Goal: Information Seeking & Learning: Find specific fact

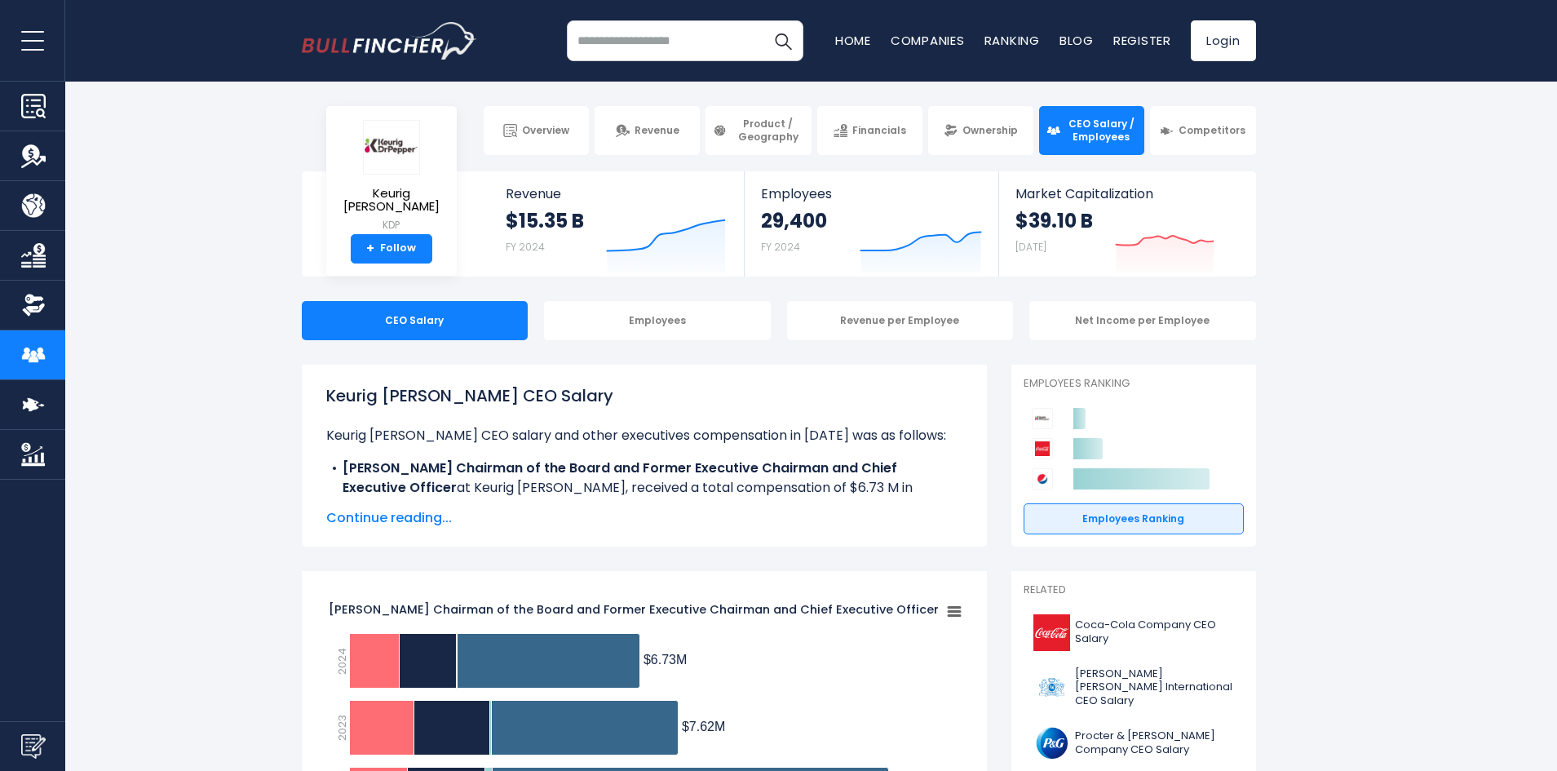
click at [377, 519] on span "Continue reading..." at bounding box center [644, 518] width 636 height 20
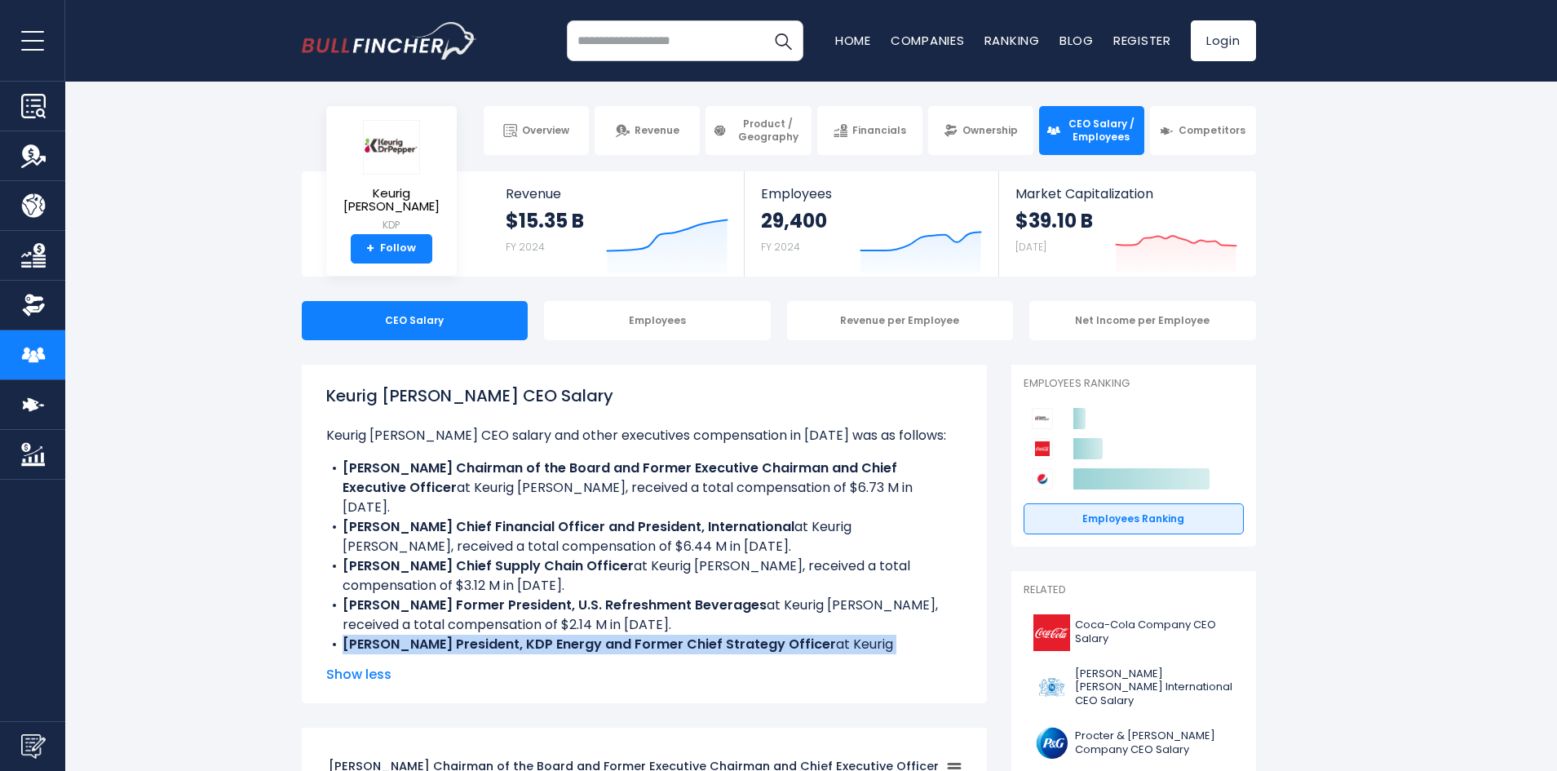
drag, startPoint x: 346, startPoint y: 621, endPoint x: 731, endPoint y: 639, distance: 386.1
click at [731, 639] on li "[PERSON_NAME] President, KDP Energy and Former Chief Strategy Officer at Keurig…" at bounding box center [644, 653] width 636 height 39
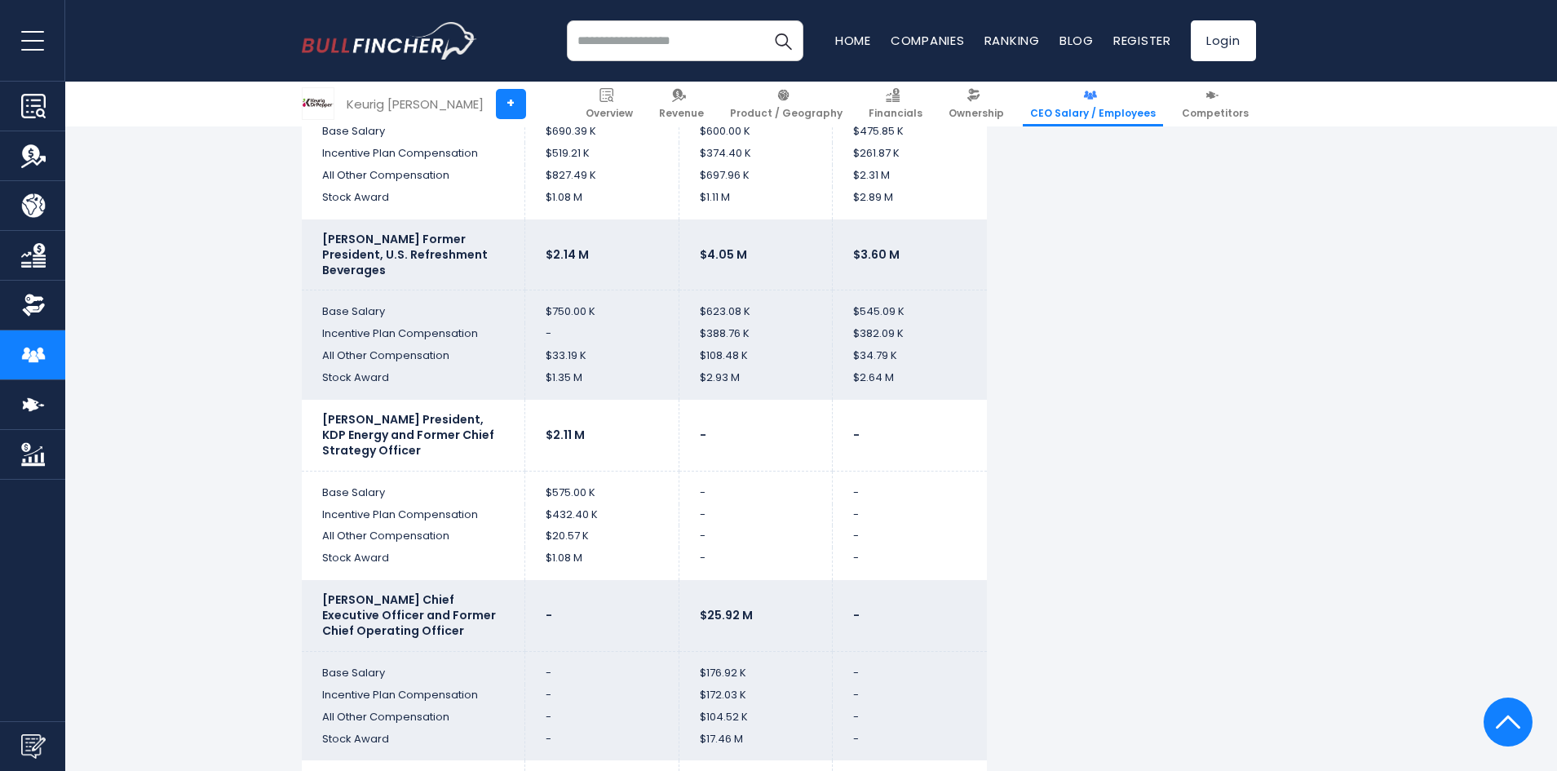
scroll to position [3914, 0]
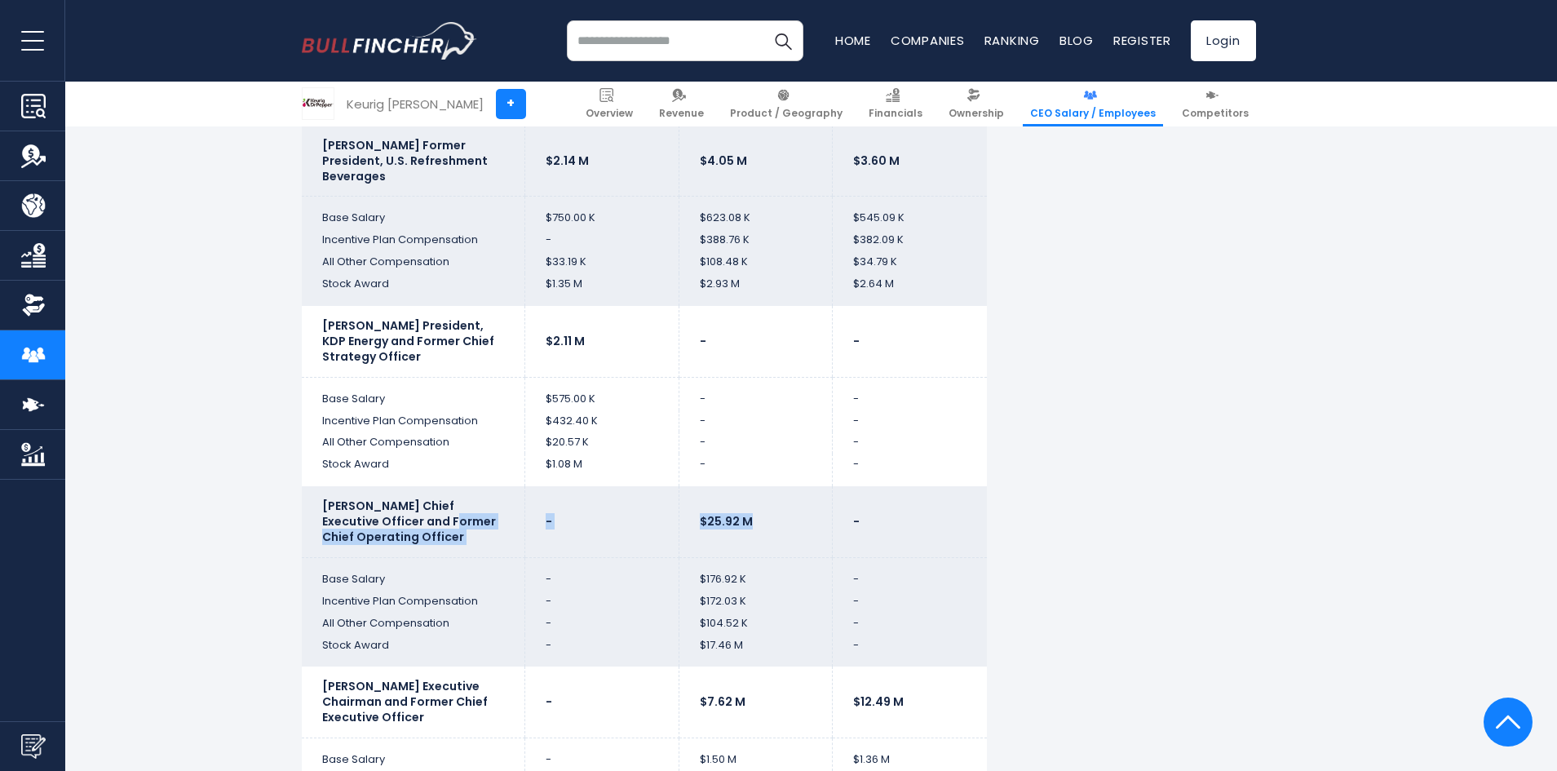
drag, startPoint x: 750, startPoint y: 521, endPoint x: 393, endPoint y: 515, distance: 357.2
click at [393, 515] on tr "[PERSON_NAME] Chief Executive Officer and Former Chief Operating Officer - $25.…" at bounding box center [644, 521] width 685 height 71
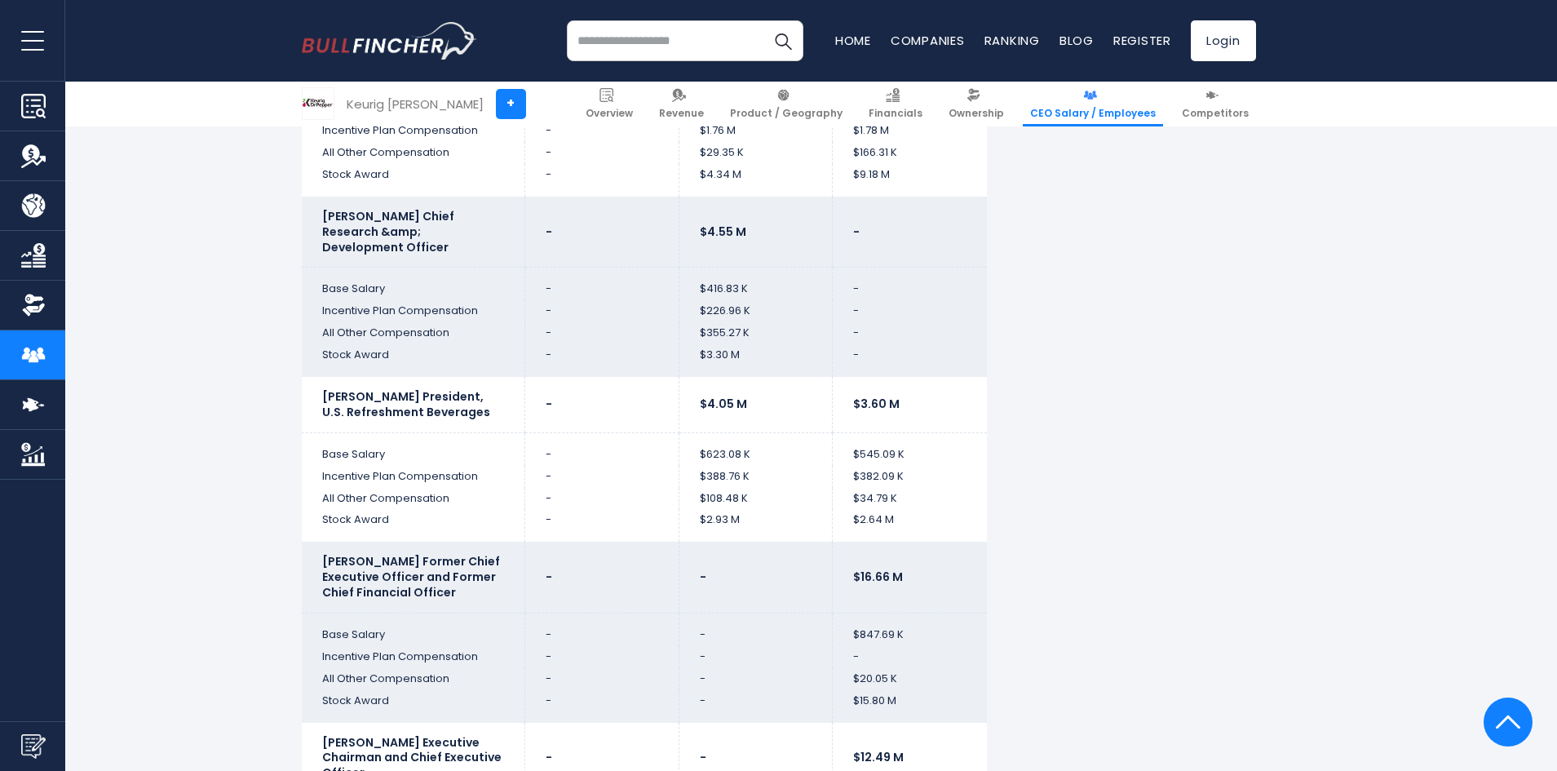
scroll to position [4566, 0]
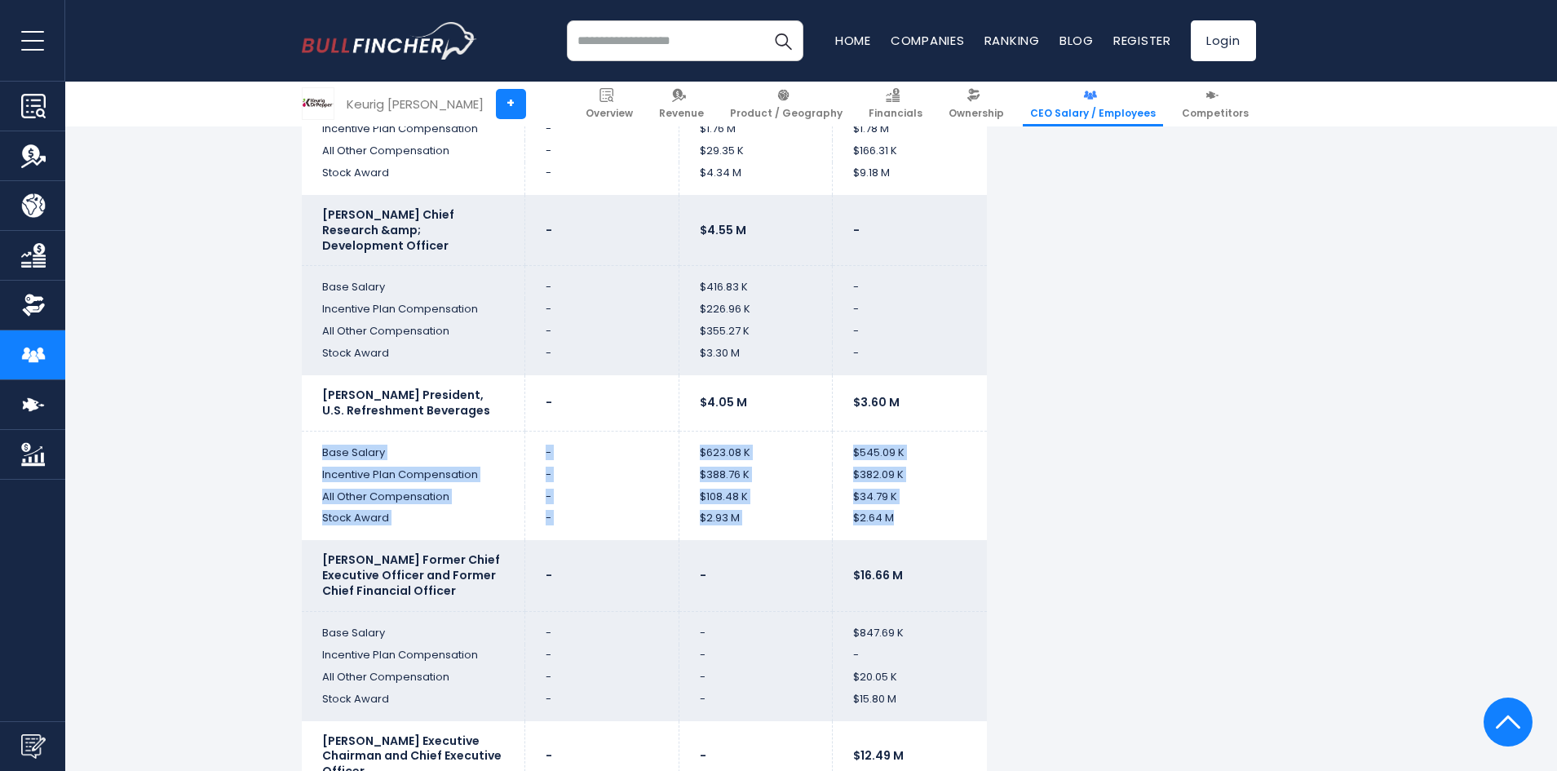
drag, startPoint x: 338, startPoint y: 468, endPoint x: 948, endPoint y: 530, distance: 613.1
click at [948, 530] on tbody "2024 2023 2022 [PERSON_NAME] Chairman of the Board and Former Executive Chairma…" at bounding box center [644, 317] width 685 height 2847
click at [948, 530] on td "$2.64 M" at bounding box center [910, 523] width 154 height 33
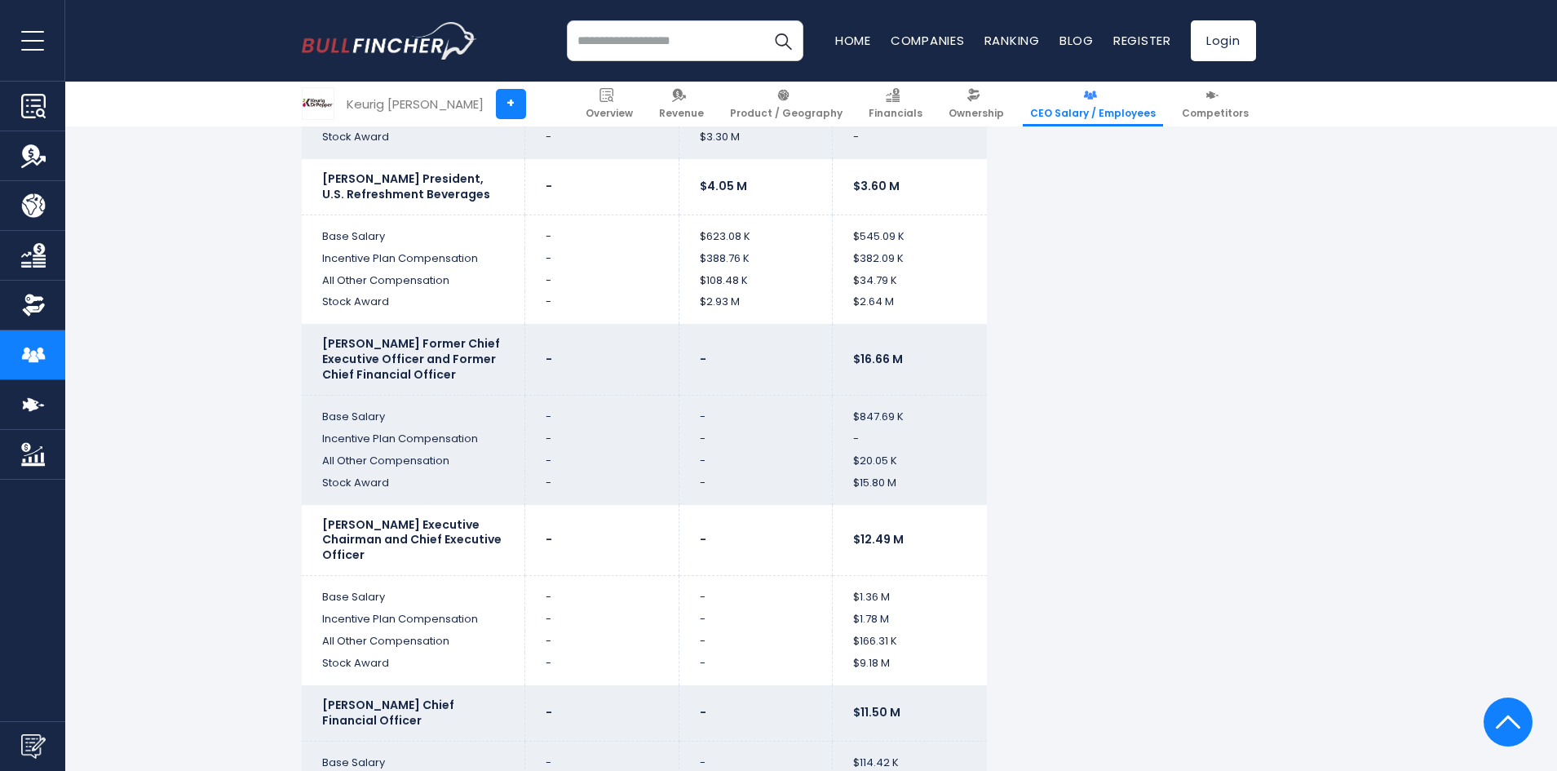
scroll to position [4811, 0]
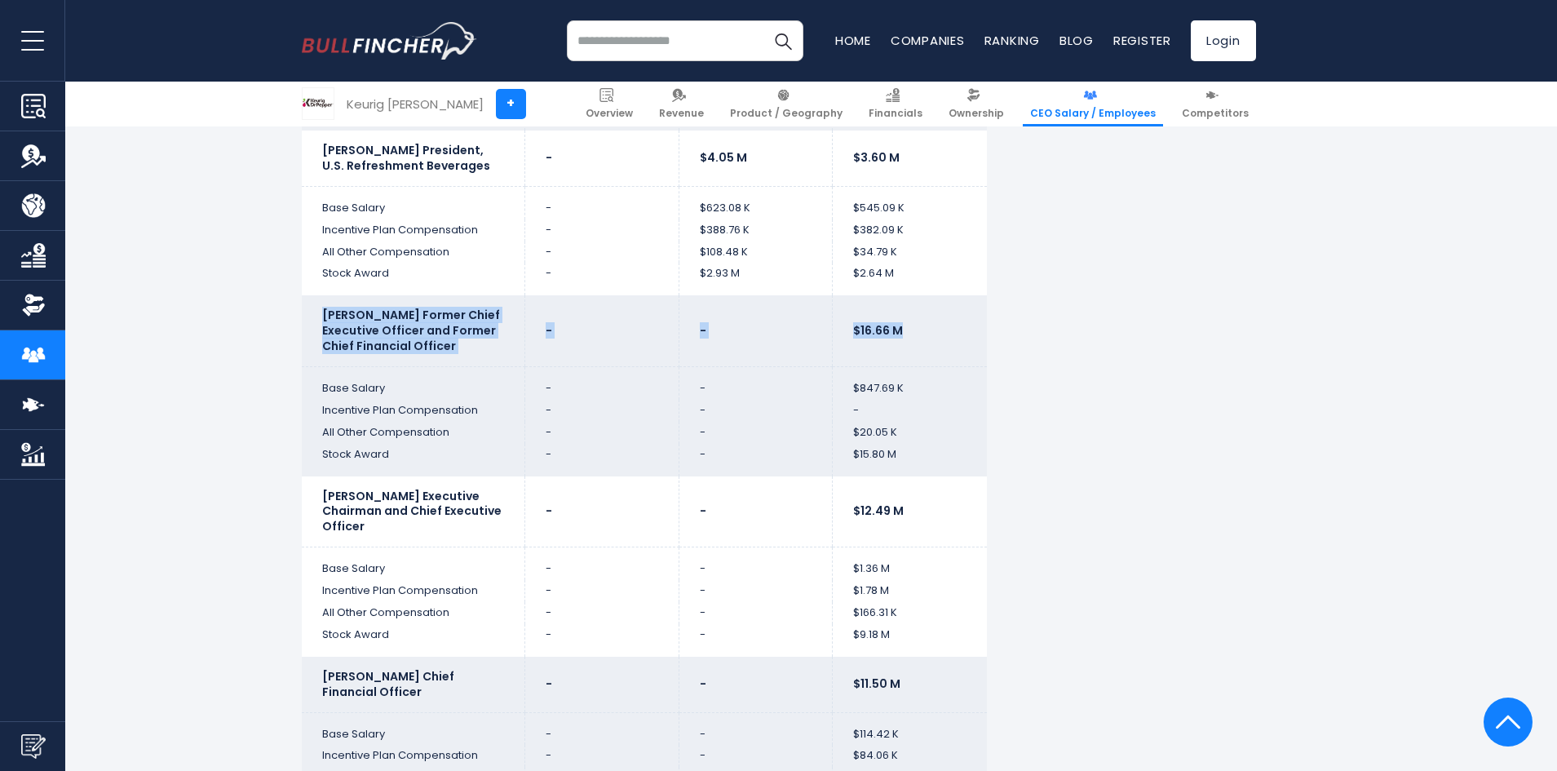
drag, startPoint x: 854, startPoint y: 342, endPoint x: 319, endPoint y: 330, distance: 535.0
click at [319, 330] on tr "[PERSON_NAME] Former Chief Executive Officer and Former Chief Financial Officer…" at bounding box center [644, 330] width 685 height 71
click at [319, 330] on td "[PERSON_NAME] Former Chief Executive Officer and Former Chief Financial Officer" at bounding box center [413, 330] width 223 height 71
drag, startPoint x: 328, startPoint y: 513, endPoint x: 427, endPoint y: 540, distance: 103.1
click at [427, 540] on td "[PERSON_NAME] Executive Chairman and Chief Executive Officer" at bounding box center [413, 511] width 223 height 71
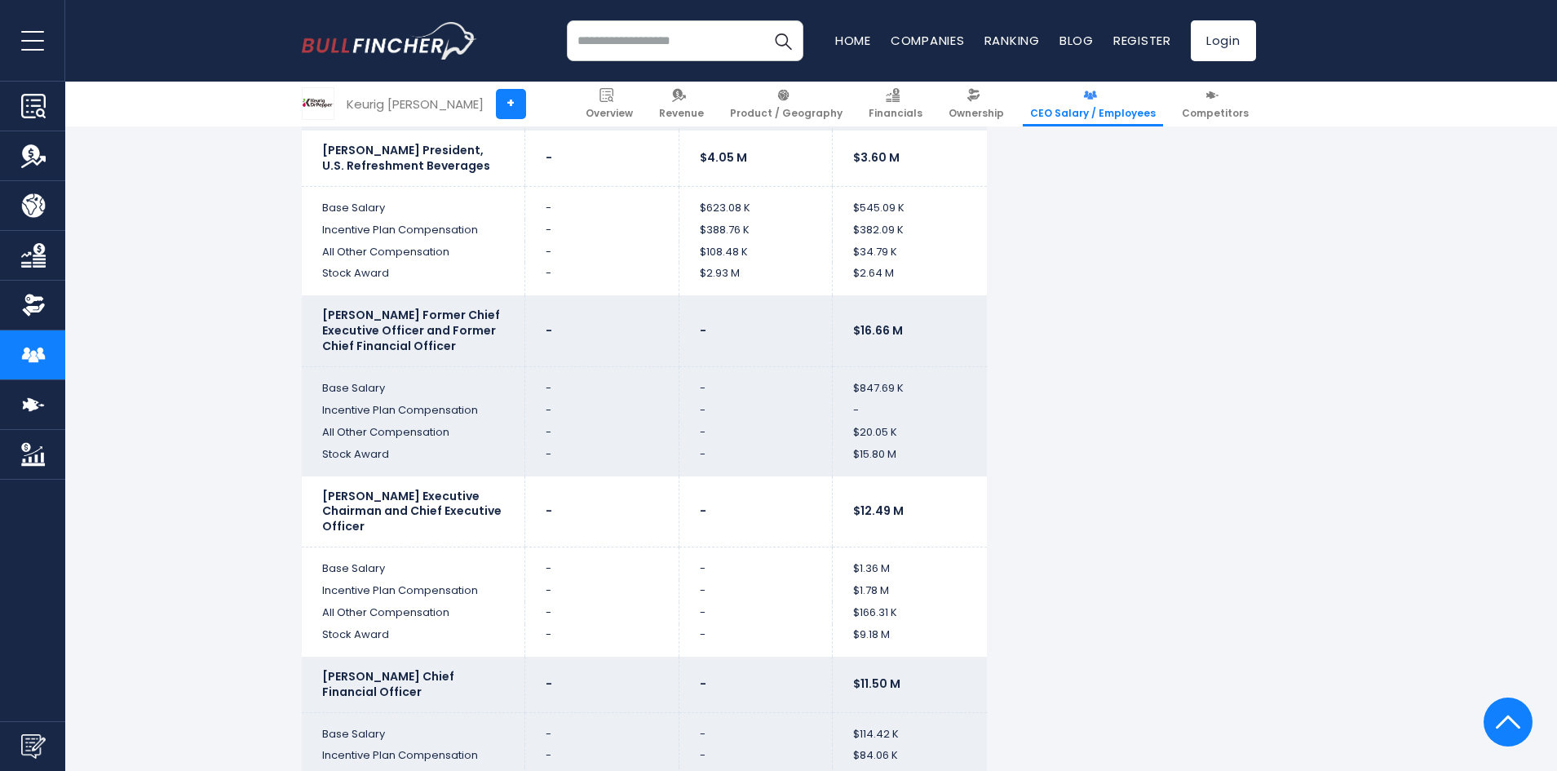
click at [427, 540] on td "[PERSON_NAME] Executive Chairman and Chief Executive Officer" at bounding box center [413, 511] width 223 height 71
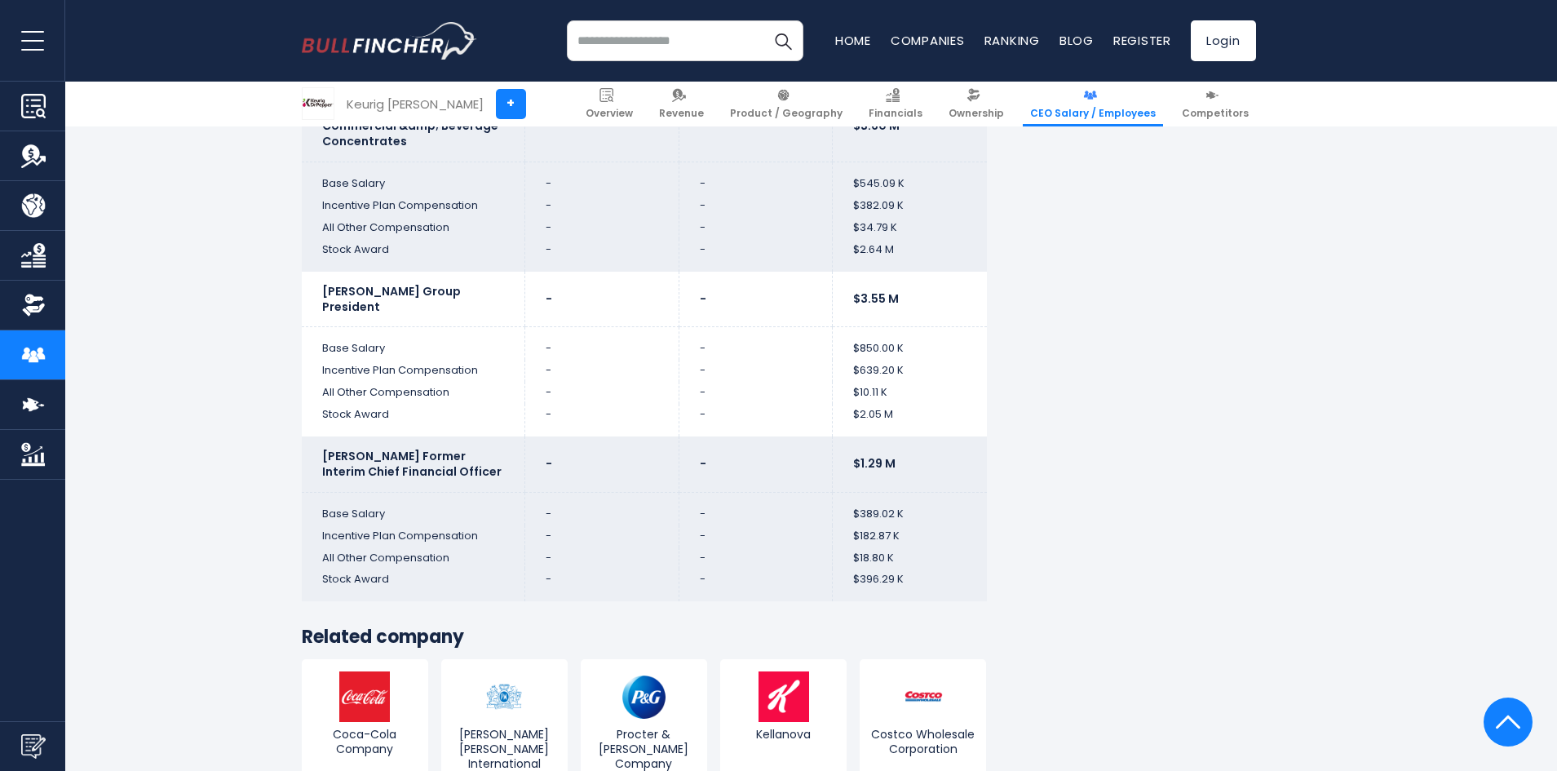
scroll to position [5708, 0]
drag, startPoint x: 920, startPoint y: 470, endPoint x: 315, endPoint y: 473, distance: 605.0
click at [315, 473] on tr "[PERSON_NAME] Former Interim Chief Financial Officer - - $1.29 M" at bounding box center [644, 462] width 685 height 55
click at [315, 473] on td "[PERSON_NAME] Former Interim Chief Financial Officer" at bounding box center [413, 462] width 223 height 55
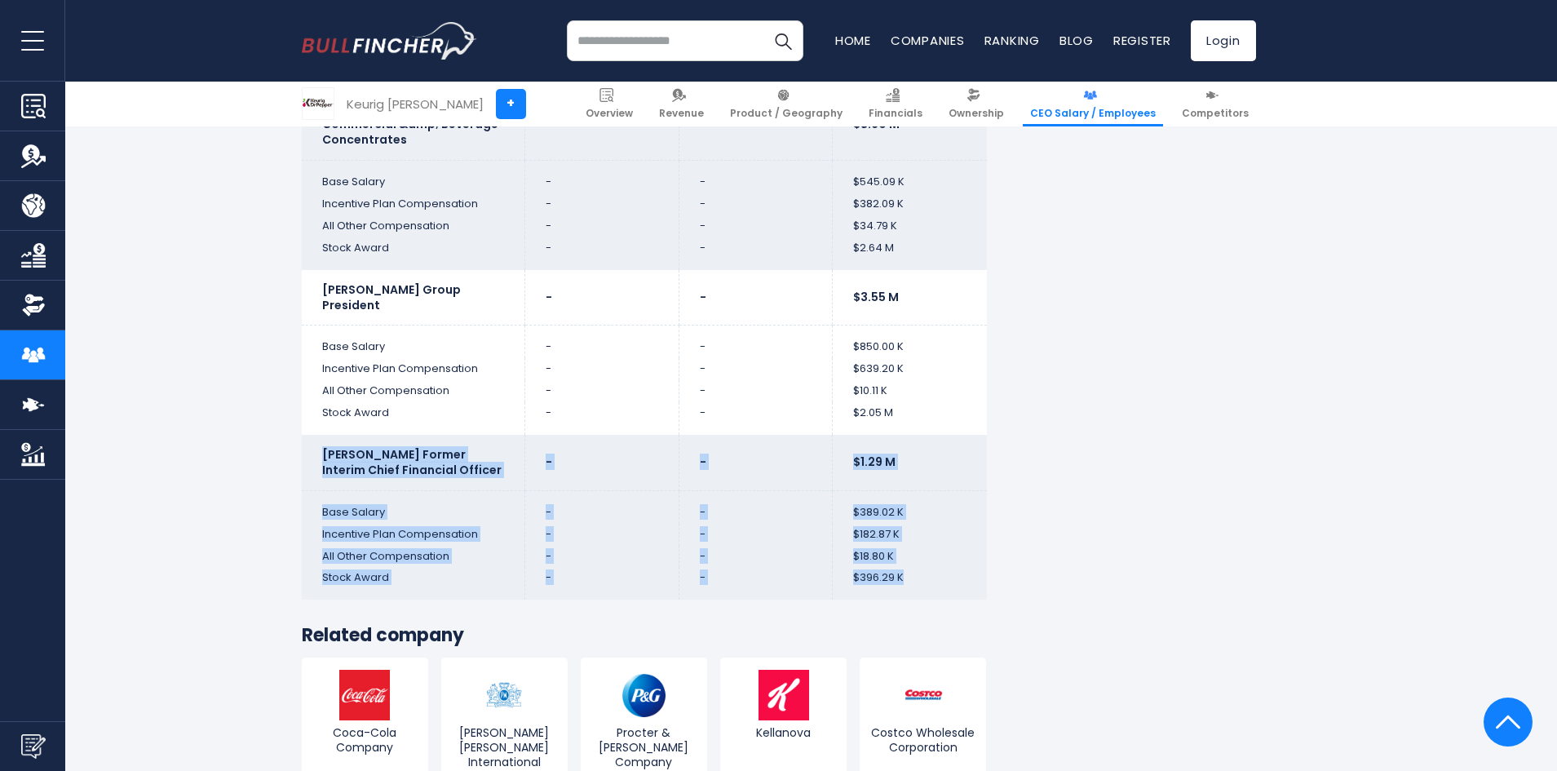
drag, startPoint x: 315, startPoint y: 464, endPoint x: 937, endPoint y: 590, distance: 634.7
click at [936, 590] on td "$396.29 K" at bounding box center [910, 583] width 154 height 33
drag, startPoint x: 936, startPoint y: 590, endPoint x: 322, endPoint y: 459, distance: 627.7
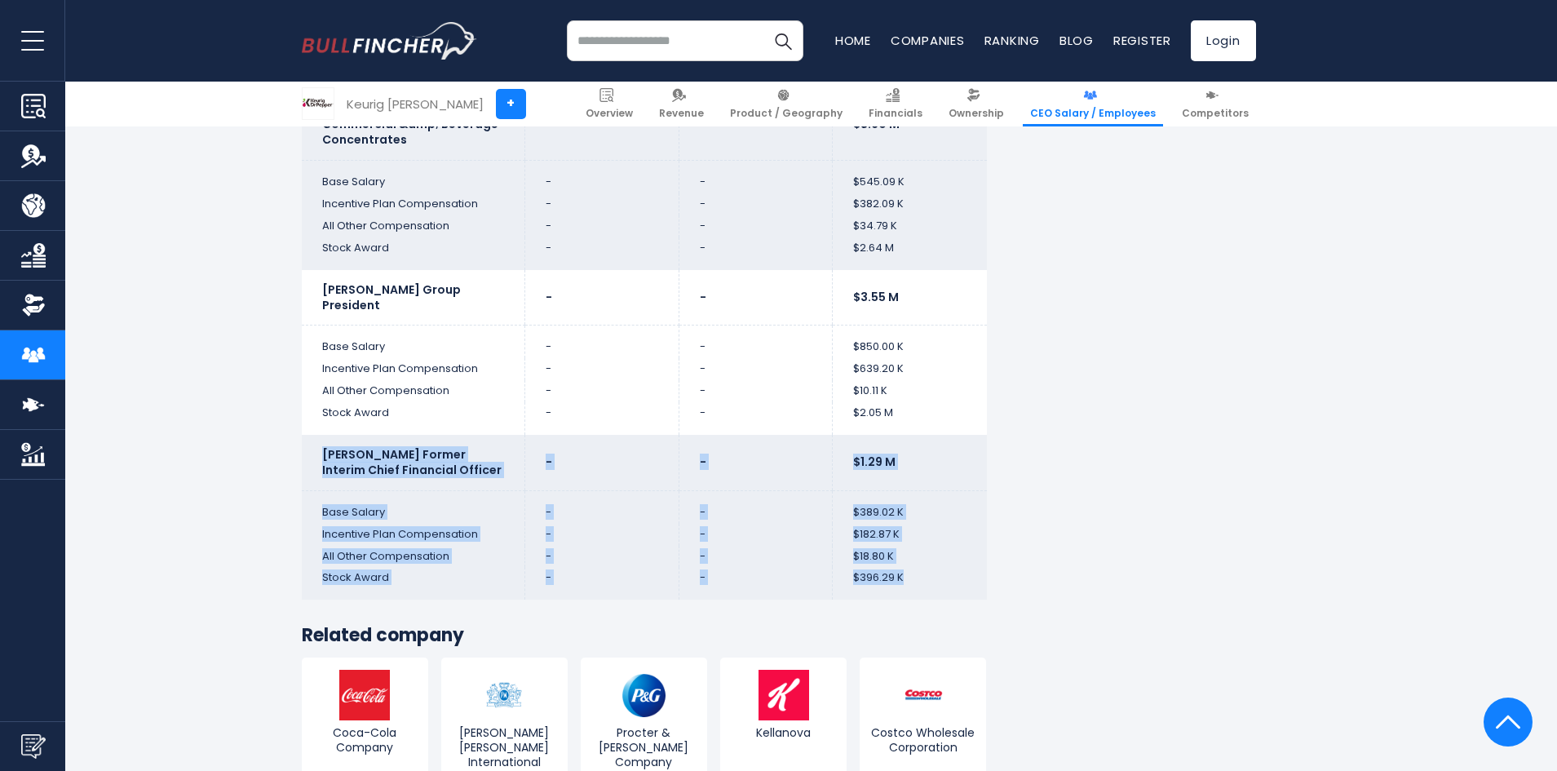
click at [322, 459] on td "[PERSON_NAME] Former Interim Chief Financial Officer" at bounding box center [413, 462] width 223 height 55
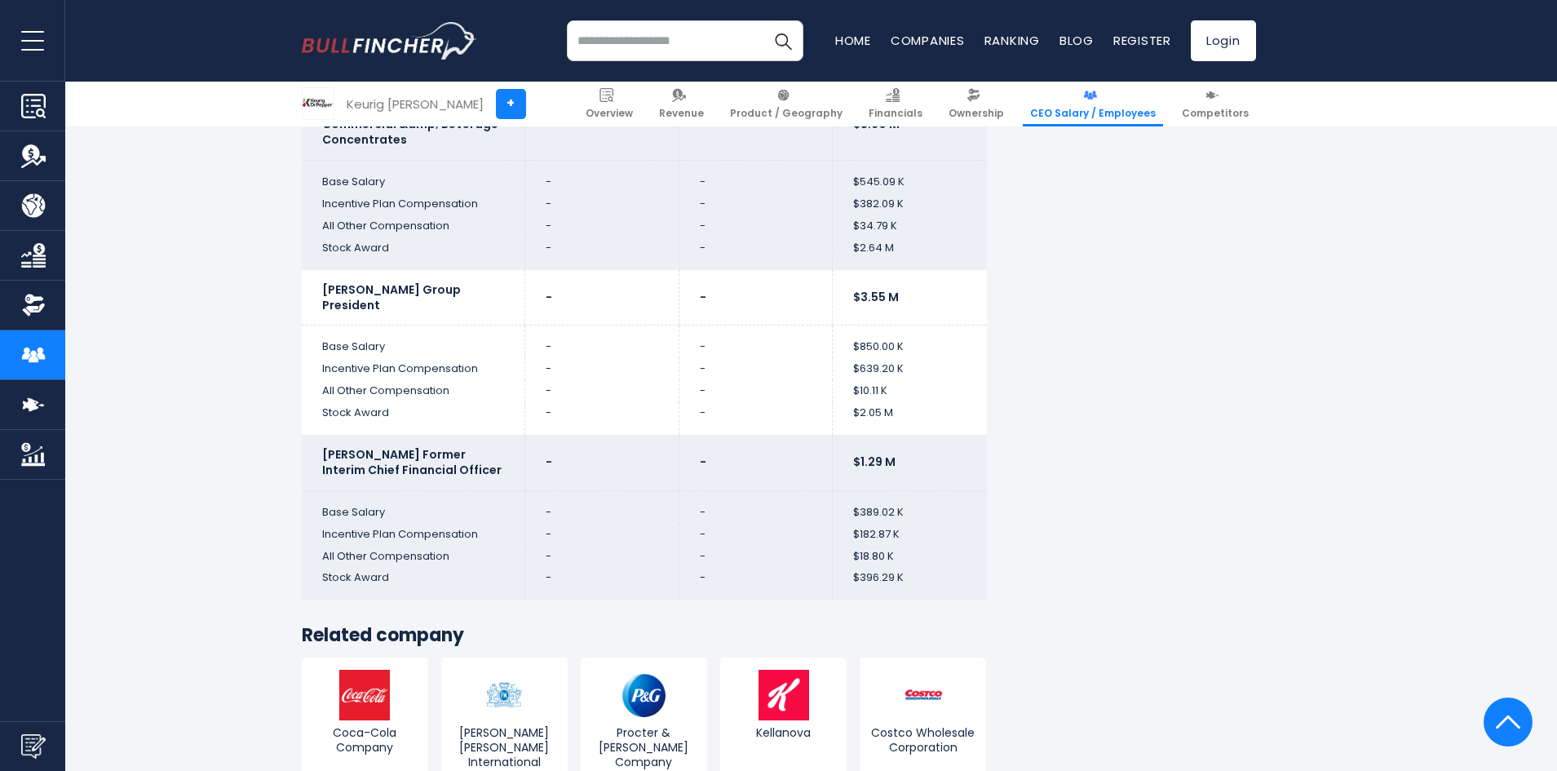
drag, startPoint x: 1261, startPoint y: 558, endPoint x: 1220, endPoint y: 481, distance: 87.2
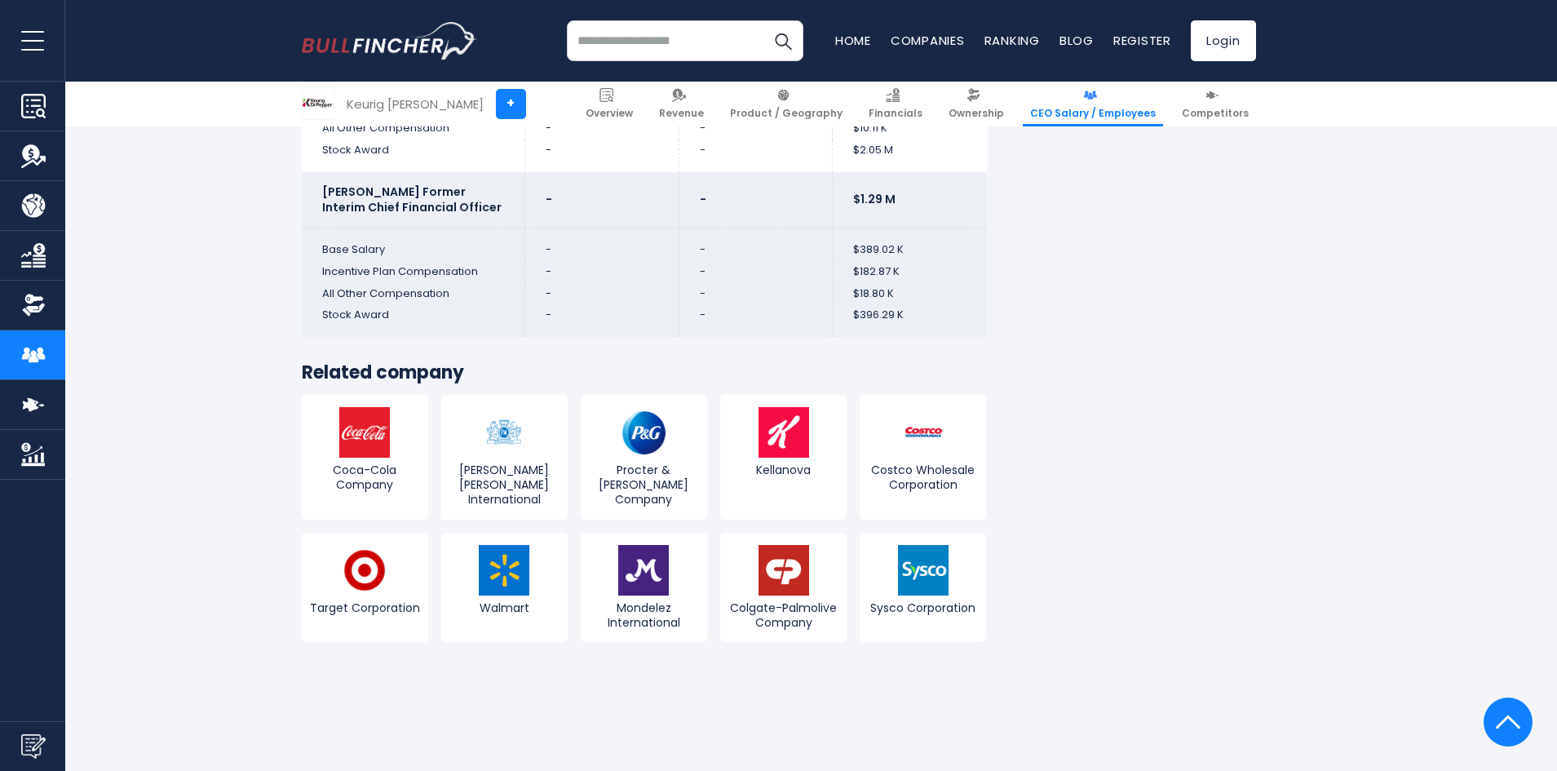
scroll to position [6197, 0]
